Goal: Information Seeking & Learning: Find specific fact

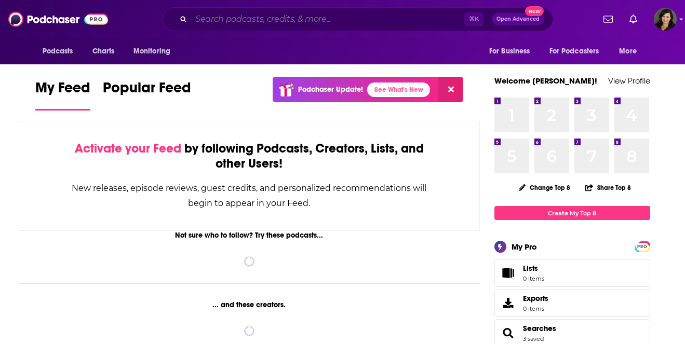
click at [350, 19] on input "Search podcasts, credits, & more..." at bounding box center [327, 19] width 273 height 17
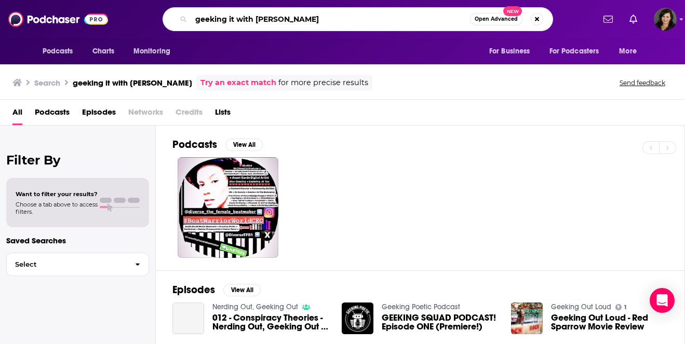
click at [225, 22] on input "geeking it with [PERSON_NAME]" at bounding box center [330, 19] width 279 height 17
click at [234, 20] on input "geeking it with [PERSON_NAME]" at bounding box center [330, 19] width 279 height 17
type input "geekin with [PERSON_NAME]"
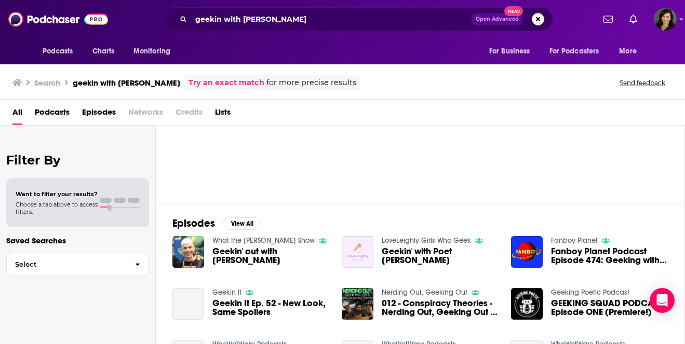
scroll to position [68, 0]
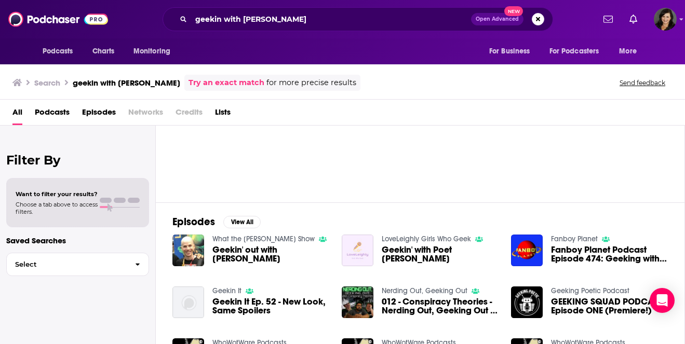
click at [225, 260] on span "Geekin' out with [PERSON_NAME]" at bounding box center [270, 255] width 117 height 18
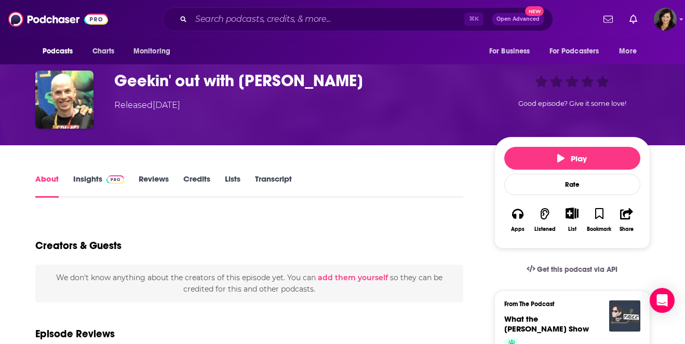
scroll to position [56, 0]
